Goal: Task Accomplishment & Management: Manage account settings

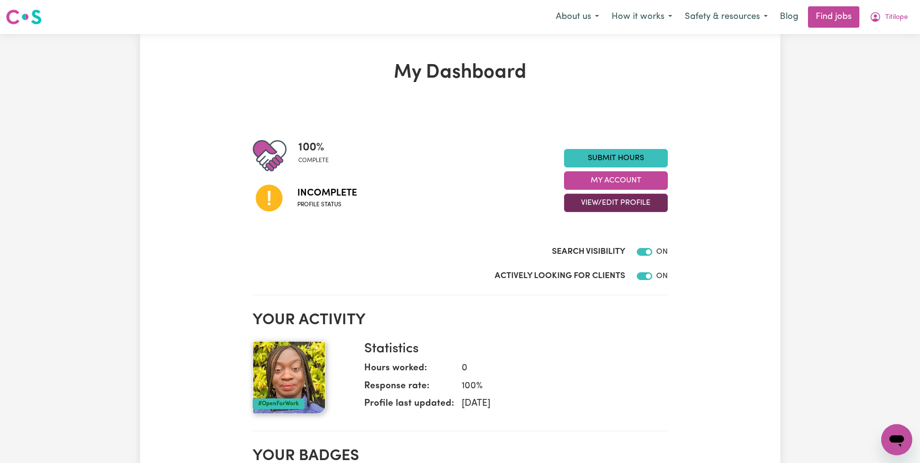
click at [616, 200] on button "View/Edit Profile" at bounding box center [616, 203] width 104 height 18
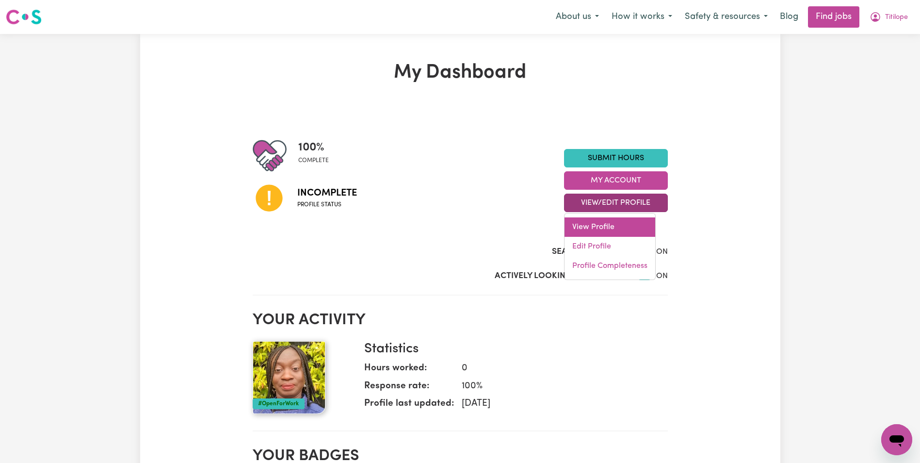
click at [597, 223] on link "View Profile" at bounding box center [610, 226] width 91 height 19
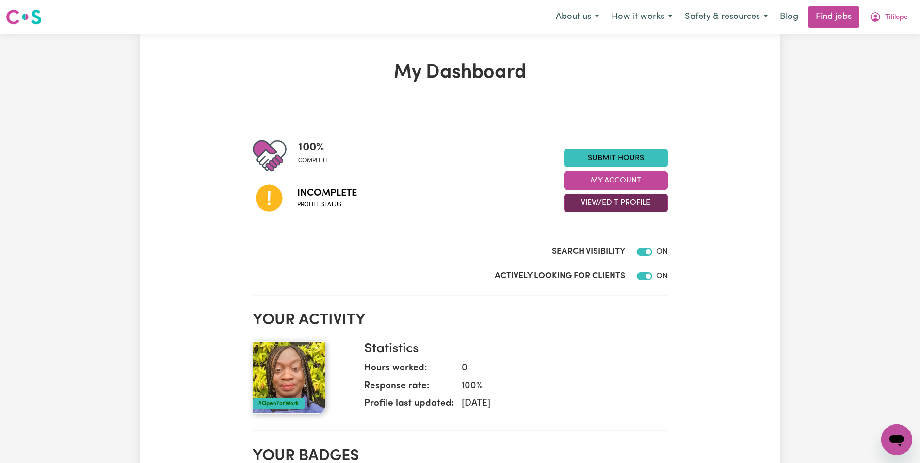
click at [616, 200] on button "View/Edit Profile" at bounding box center [616, 203] width 104 height 18
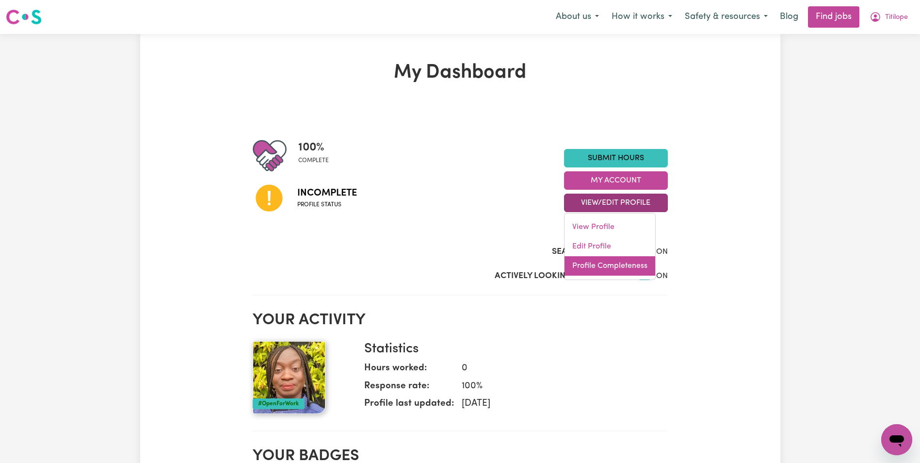
click at [602, 265] on link "Profile Completeness" at bounding box center [610, 265] width 91 height 19
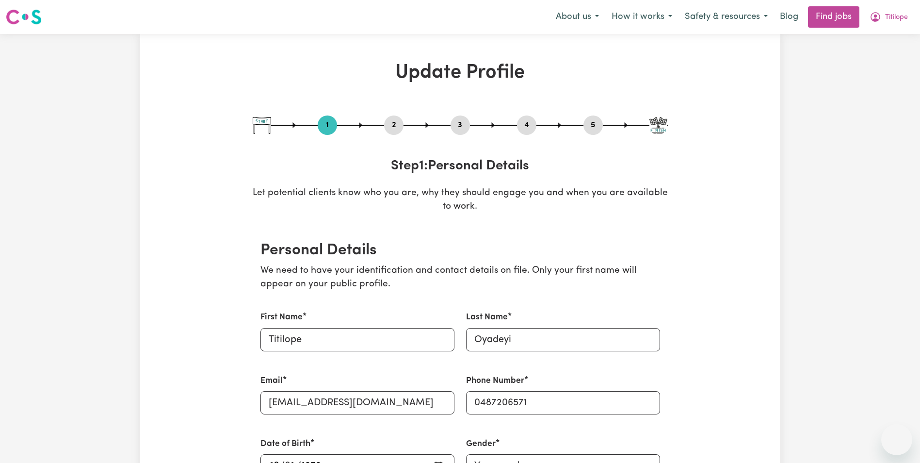
select select "[DEMOGRAPHIC_DATA]"
select select "[DEMOGRAPHIC_DATA] Citizen"
select select "Studying a healthcare related degree or qualification"
select select "115"
select select "162"
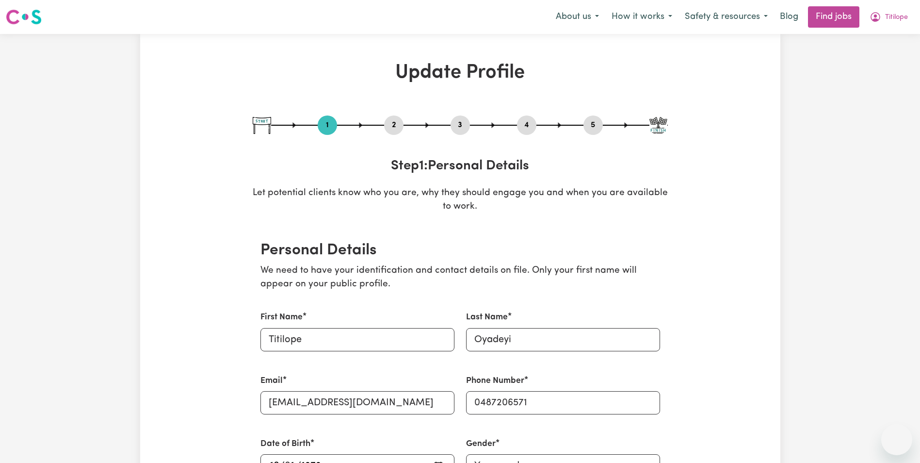
select select "162"
click at [894, 15] on span "Titilope" at bounding box center [896, 17] width 23 height 11
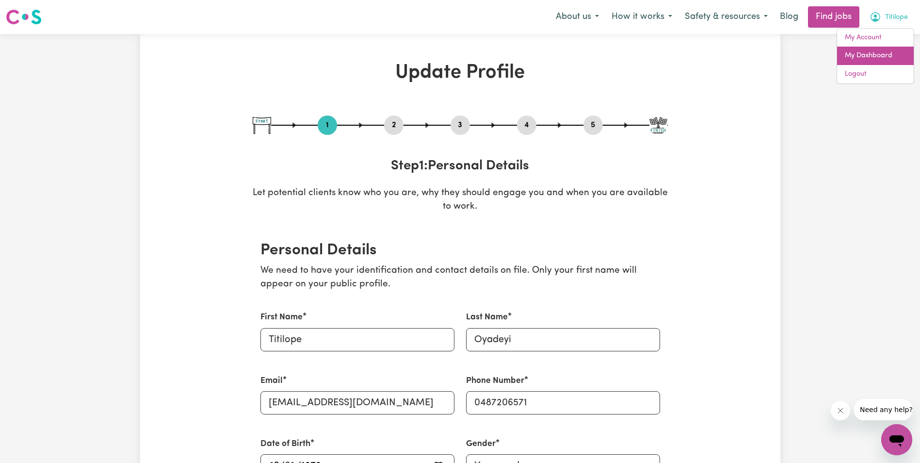
click at [868, 52] on link "My Dashboard" at bounding box center [875, 56] width 77 height 18
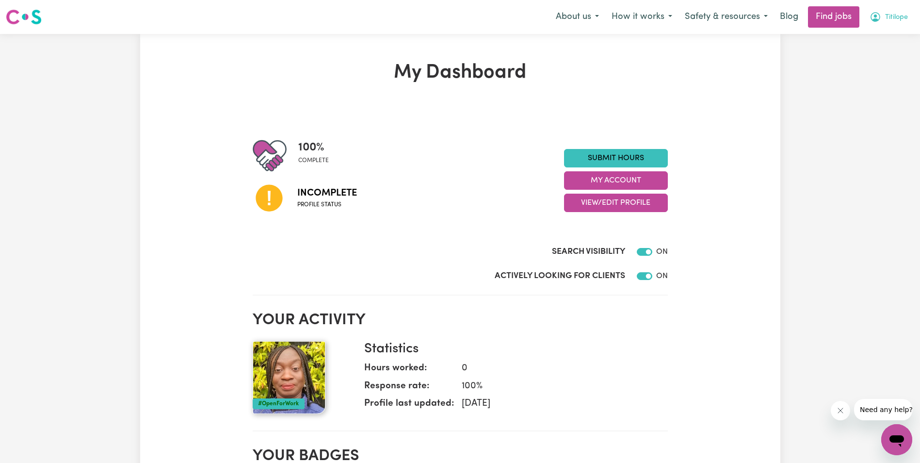
click at [896, 18] on span "Titilope" at bounding box center [896, 17] width 23 height 11
click at [860, 53] on link "My Dashboard" at bounding box center [875, 56] width 77 height 18
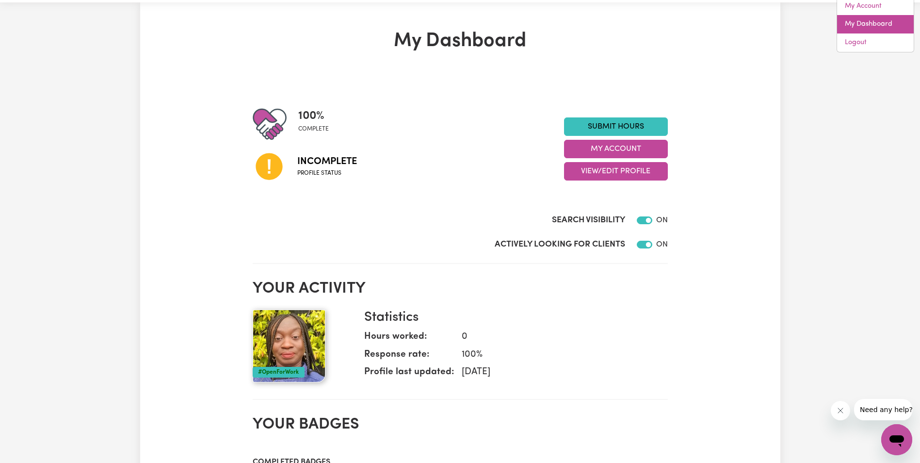
scroll to position [49, 0]
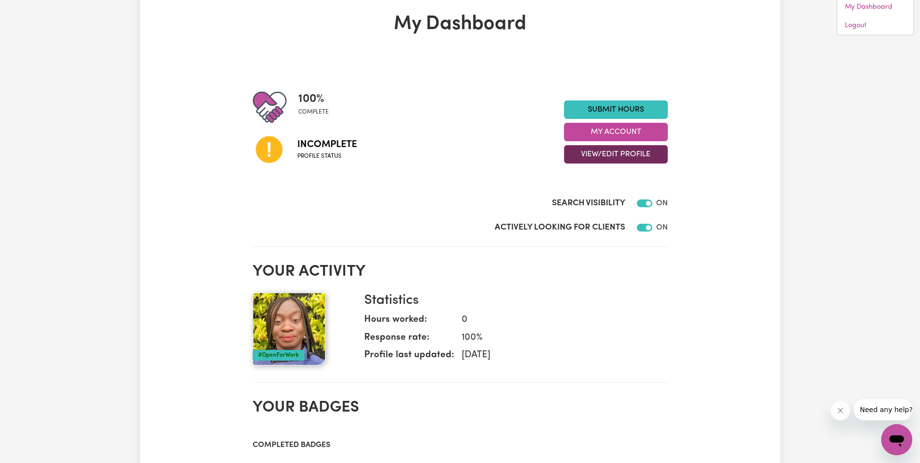
click at [634, 155] on button "View/Edit Profile" at bounding box center [616, 154] width 104 height 18
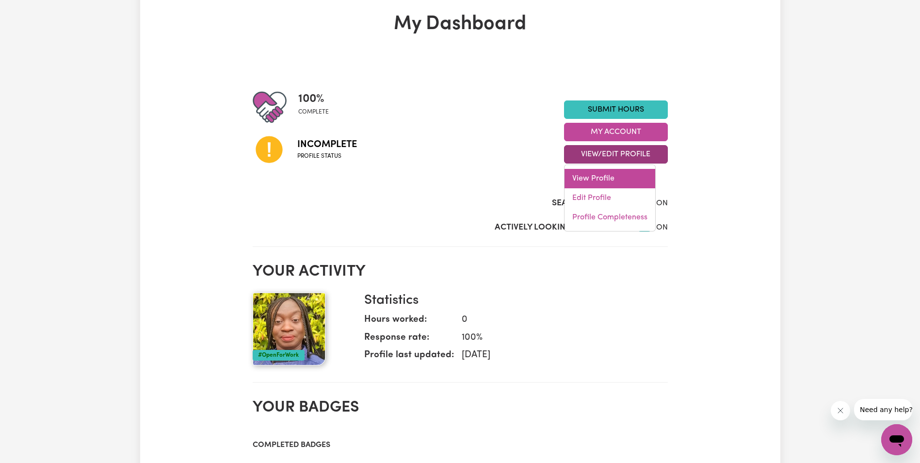
click at [594, 173] on link "View Profile" at bounding box center [610, 178] width 91 height 19
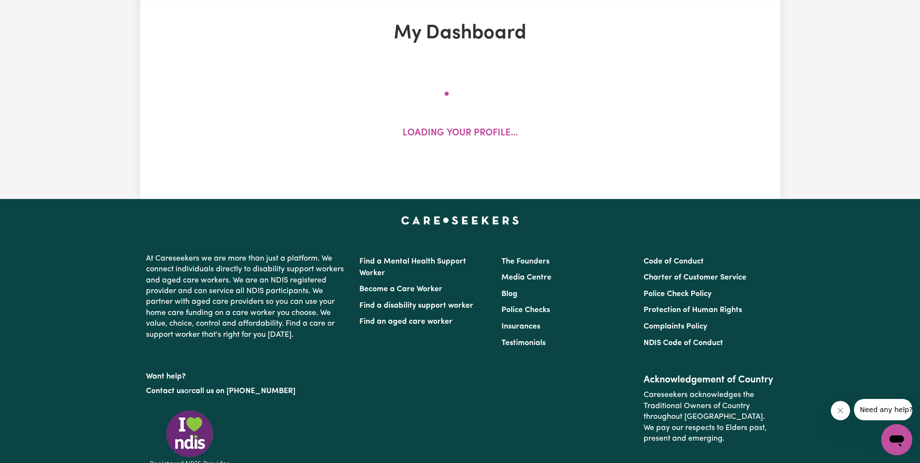
scroll to position [49, 0]
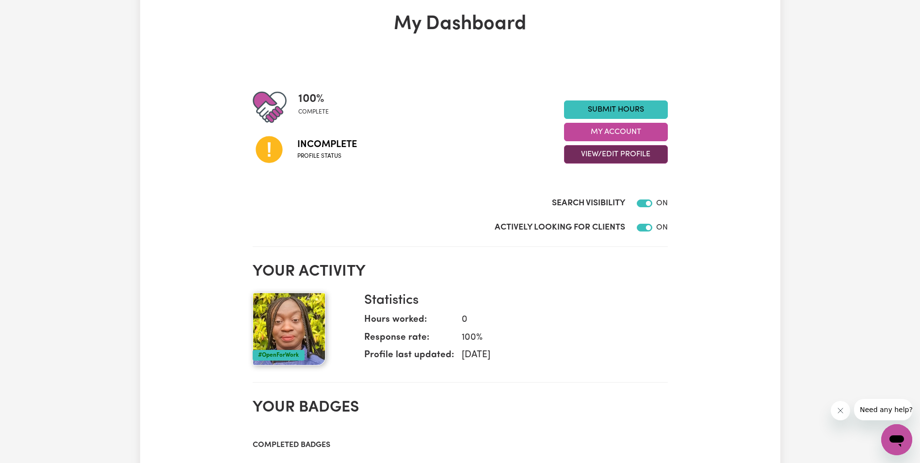
click at [618, 153] on button "View/Edit Profile" at bounding box center [616, 154] width 104 height 18
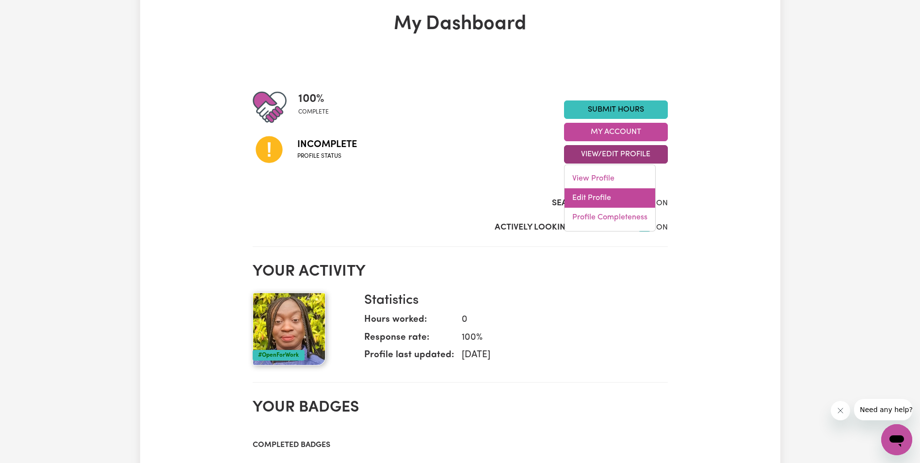
click at [607, 197] on link "Edit Profile" at bounding box center [610, 197] width 91 height 19
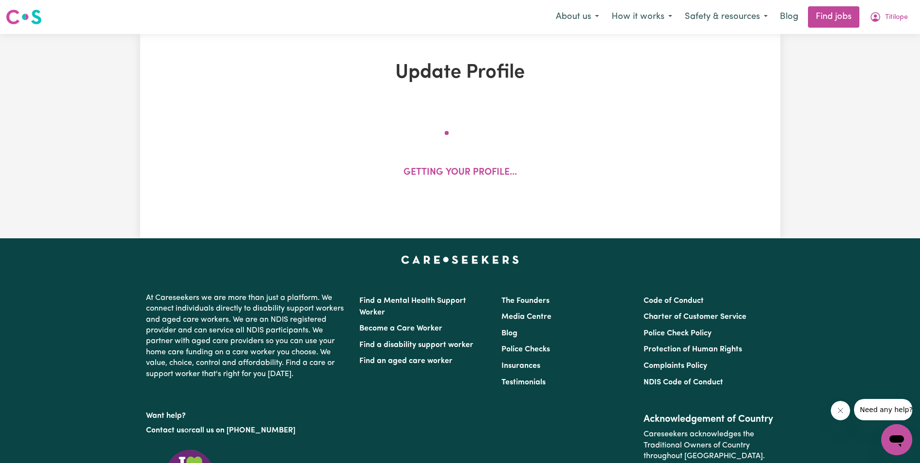
select select "female"
select select "Australian Citizen"
select select "Studying a healthcare related degree or qualification"
select select "115"
select select "162"
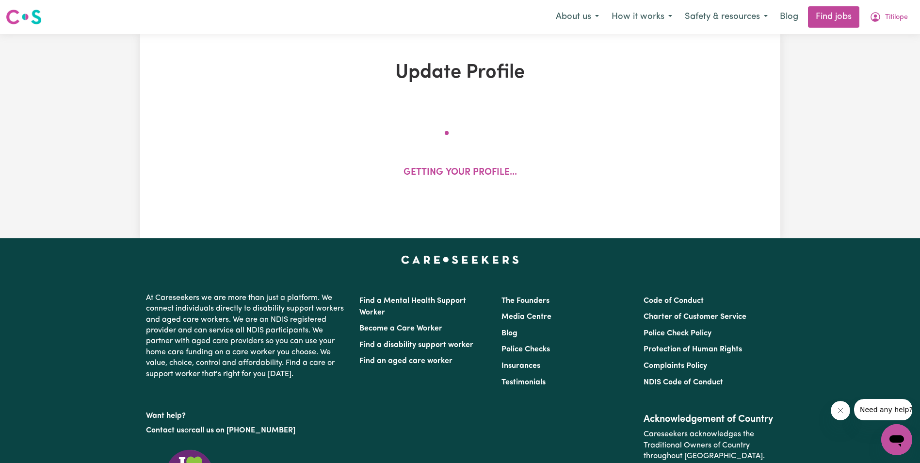
select select "162"
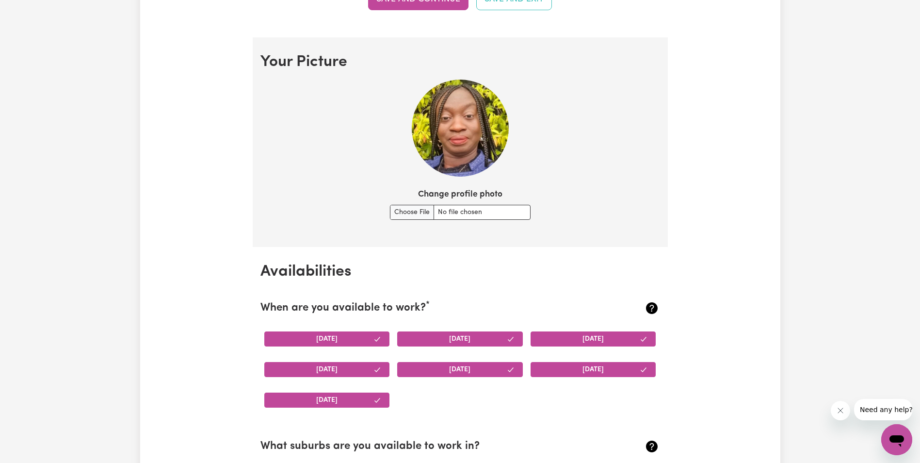
scroll to position [631, 0]
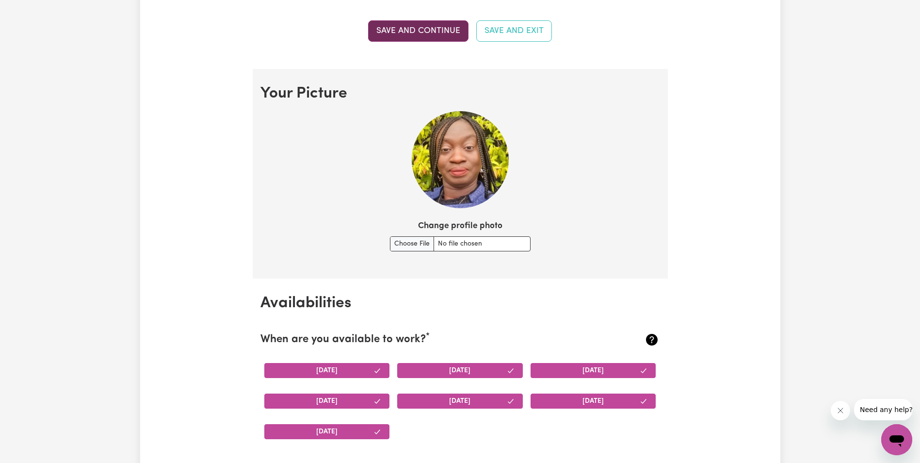
click at [414, 27] on button "Save and continue" at bounding box center [418, 30] width 100 height 21
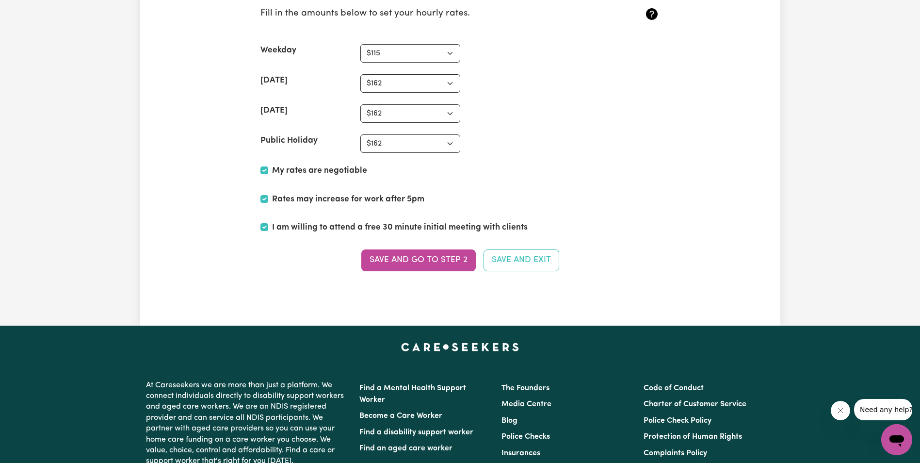
scroll to position [2446, 0]
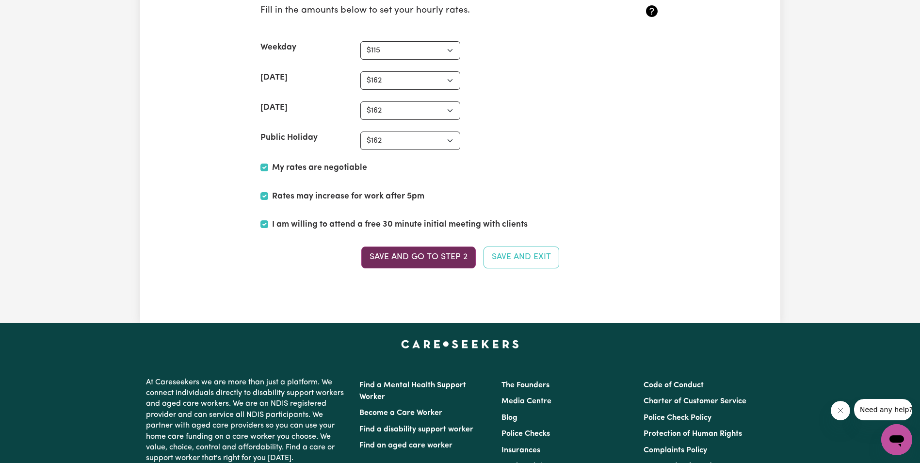
click at [414, 257] on button "Save and go to Step 2" at bounding box center [418, 256] width 114 height 21
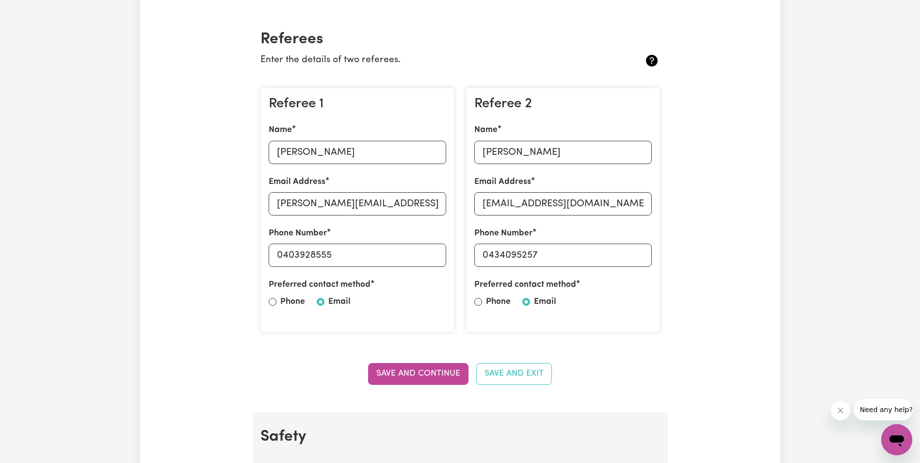
scroll to position [194, 0]
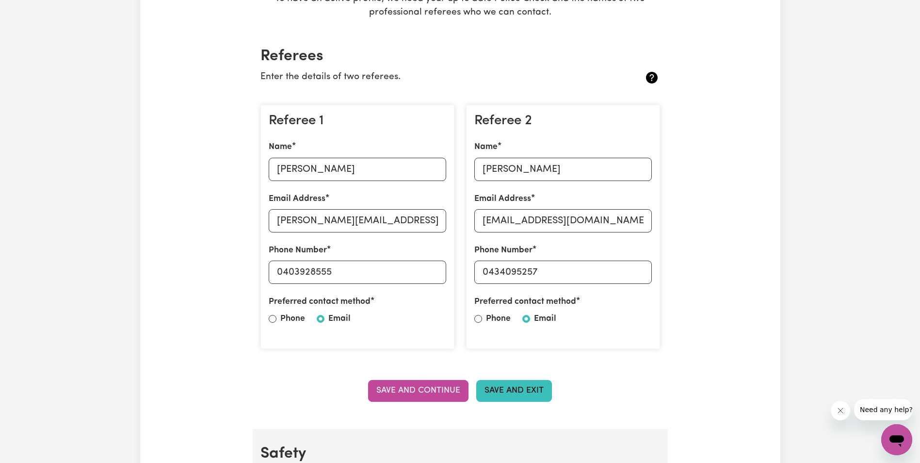
click at [516, 389] on button "Save and Exit" at bounding box center [514, 390] width 76 height 21
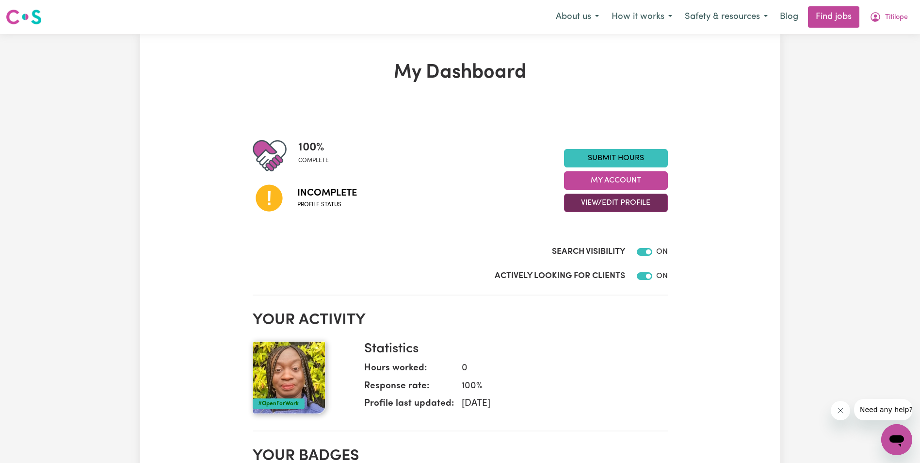
click at [619, 199] on button "View/Edit Profile" at bounding box center [616, 203] width 104 height 18
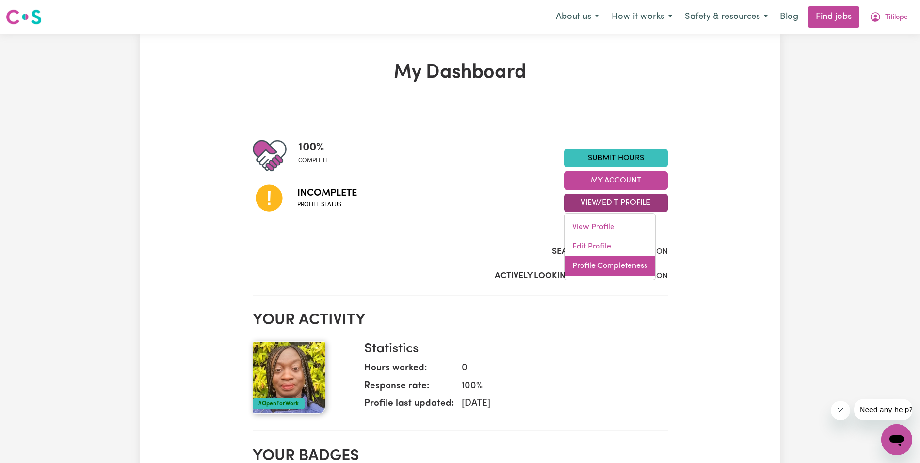
click at [597, 264] on link "Profile Completeness" at bounding box center [610, 265] width 91 height 19
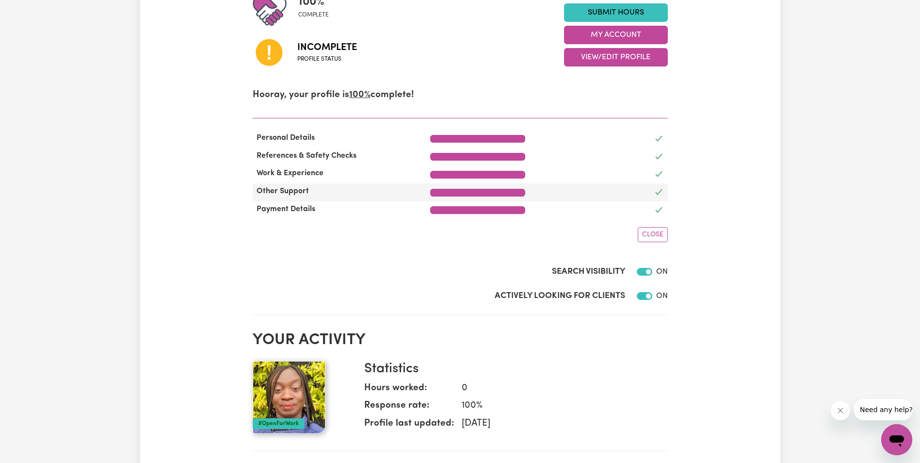
scroll to position [97, 0]
